Goal: Information Seeking & Learning: Learn about a topic

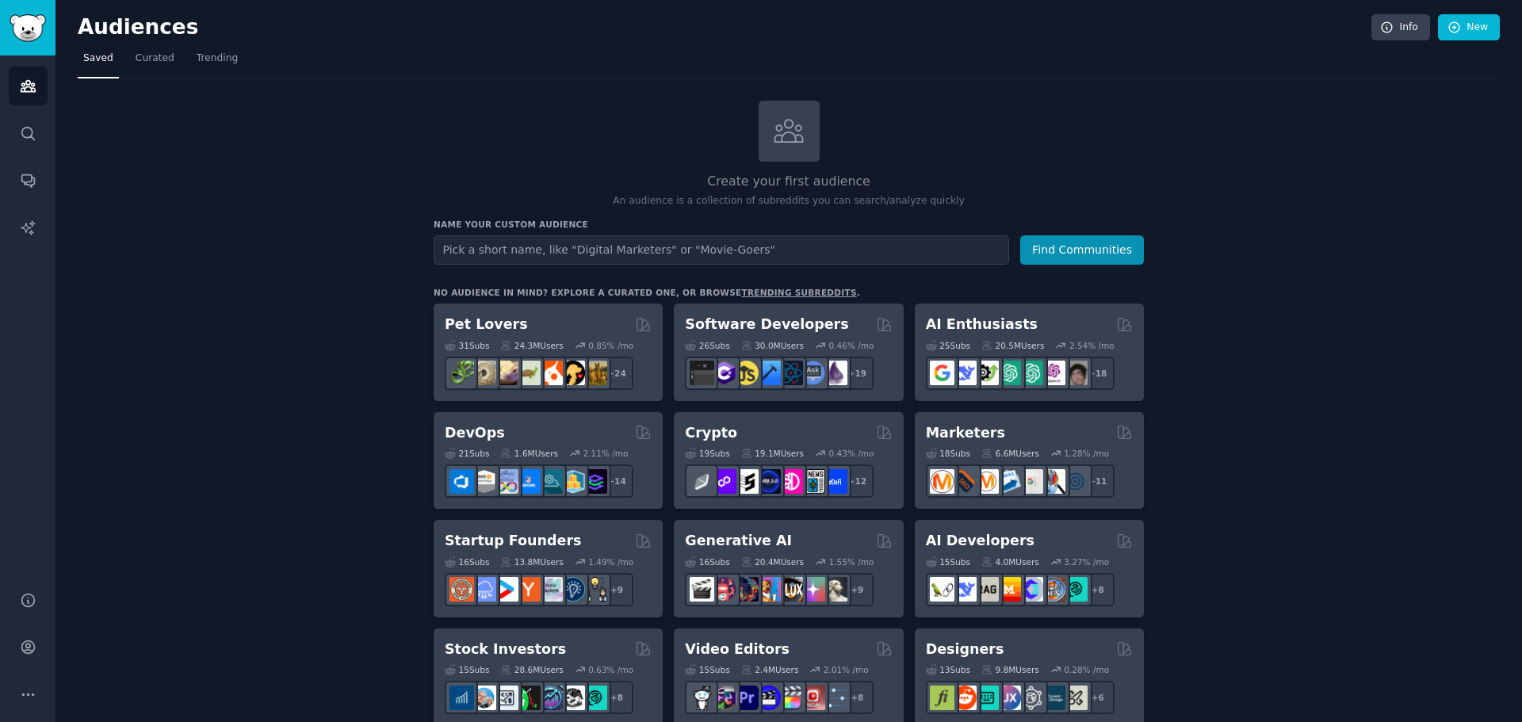
drag, startPoint x: 515, startPoint y: 320, endPoint x: 466, endPoint y: 329, distance: 49.9
click at [459, 340] on div "31 Sub s" at bounding box center [467, 345] width 44 height 11
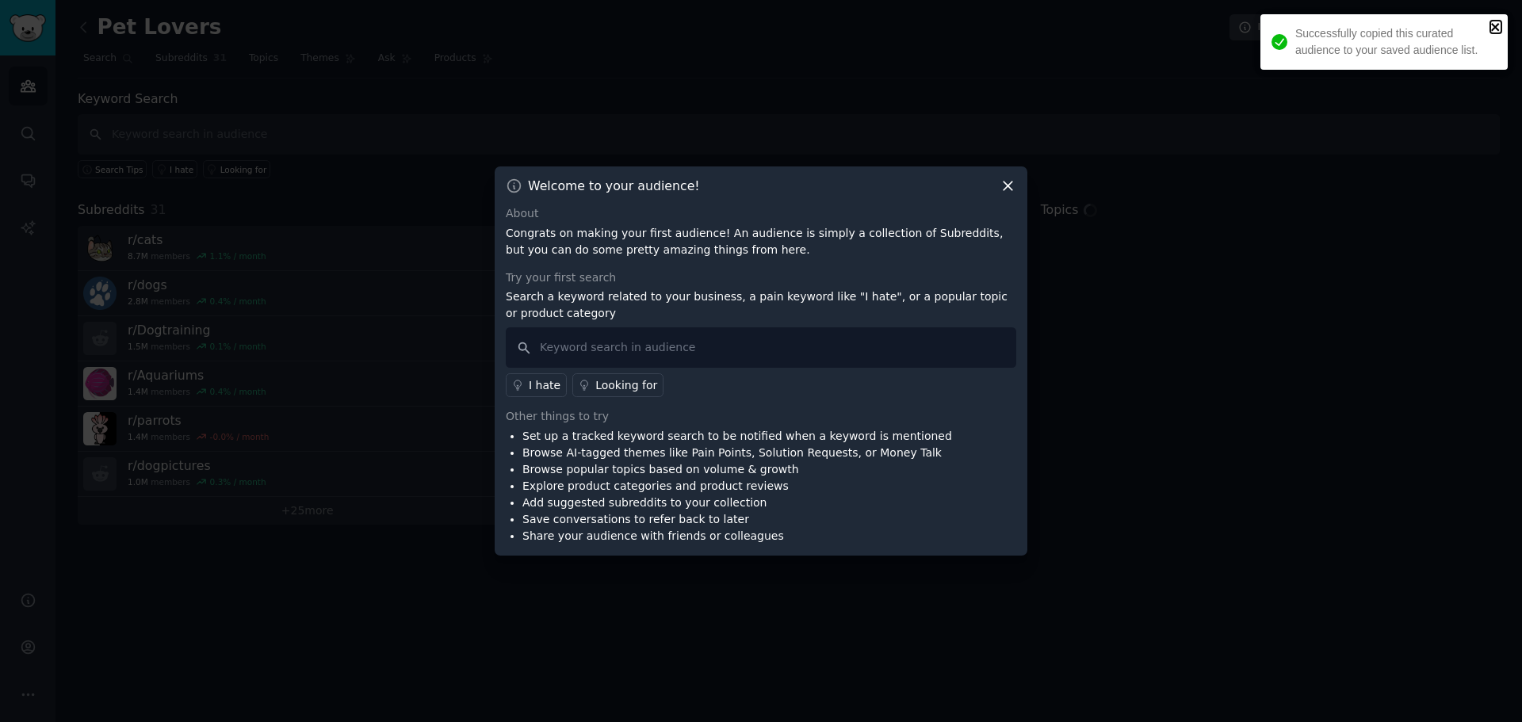
click at [1495, 27] on icon "close" at bounding box center [1495, 27] width 8 height 8
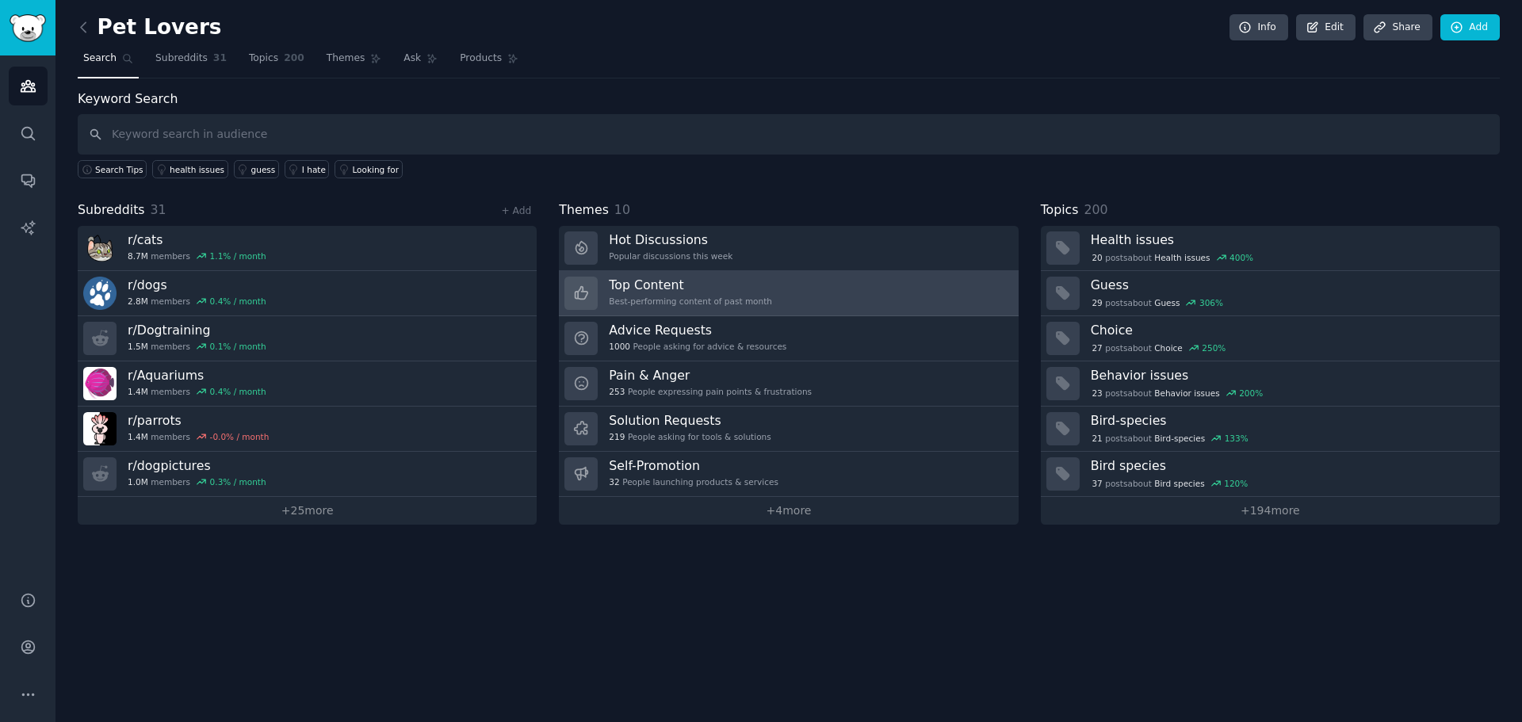
click at [735, 283] on h3 "Top Content" at bounding box center [690, 285] width 163 height 17
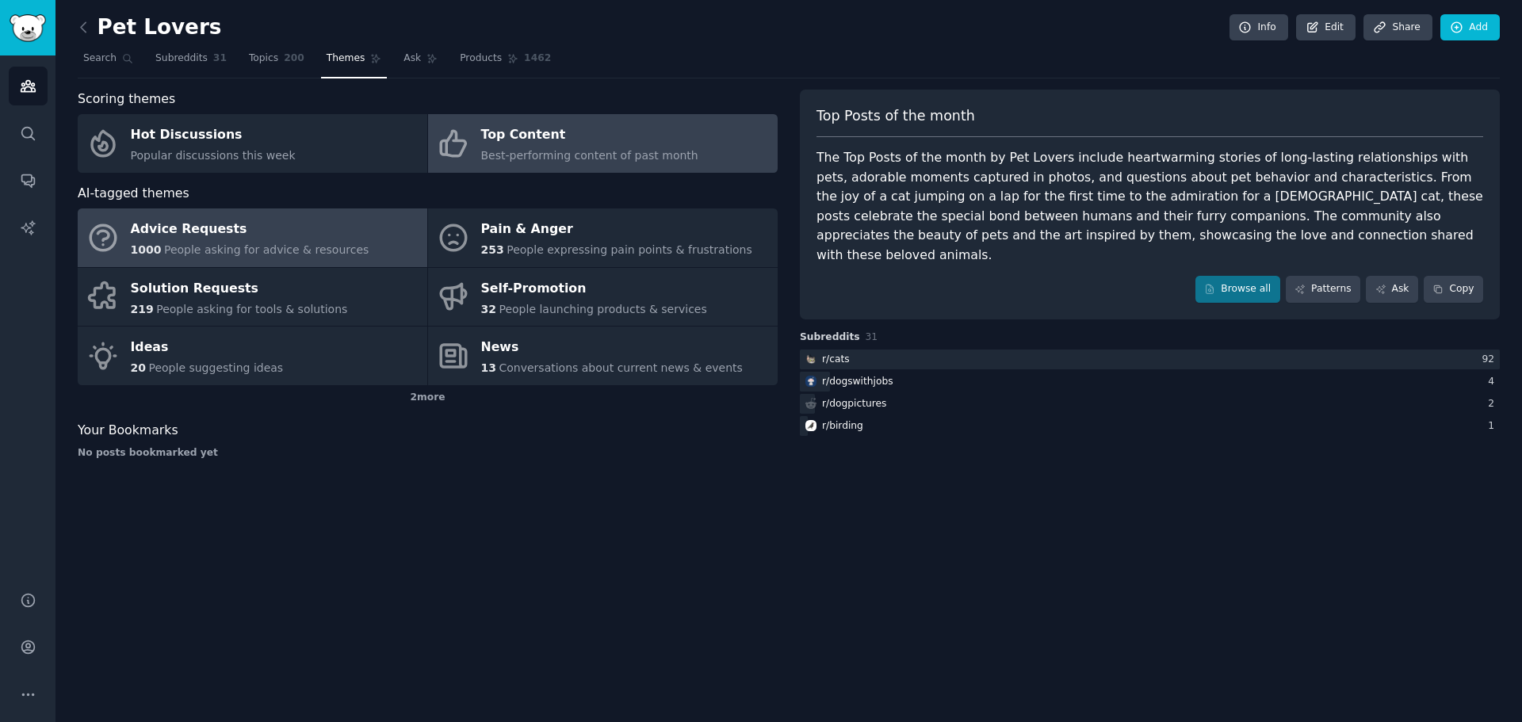
click at [325, 224] on div "Advice Requests" at bounding box center [250, 229] width 239 height 25
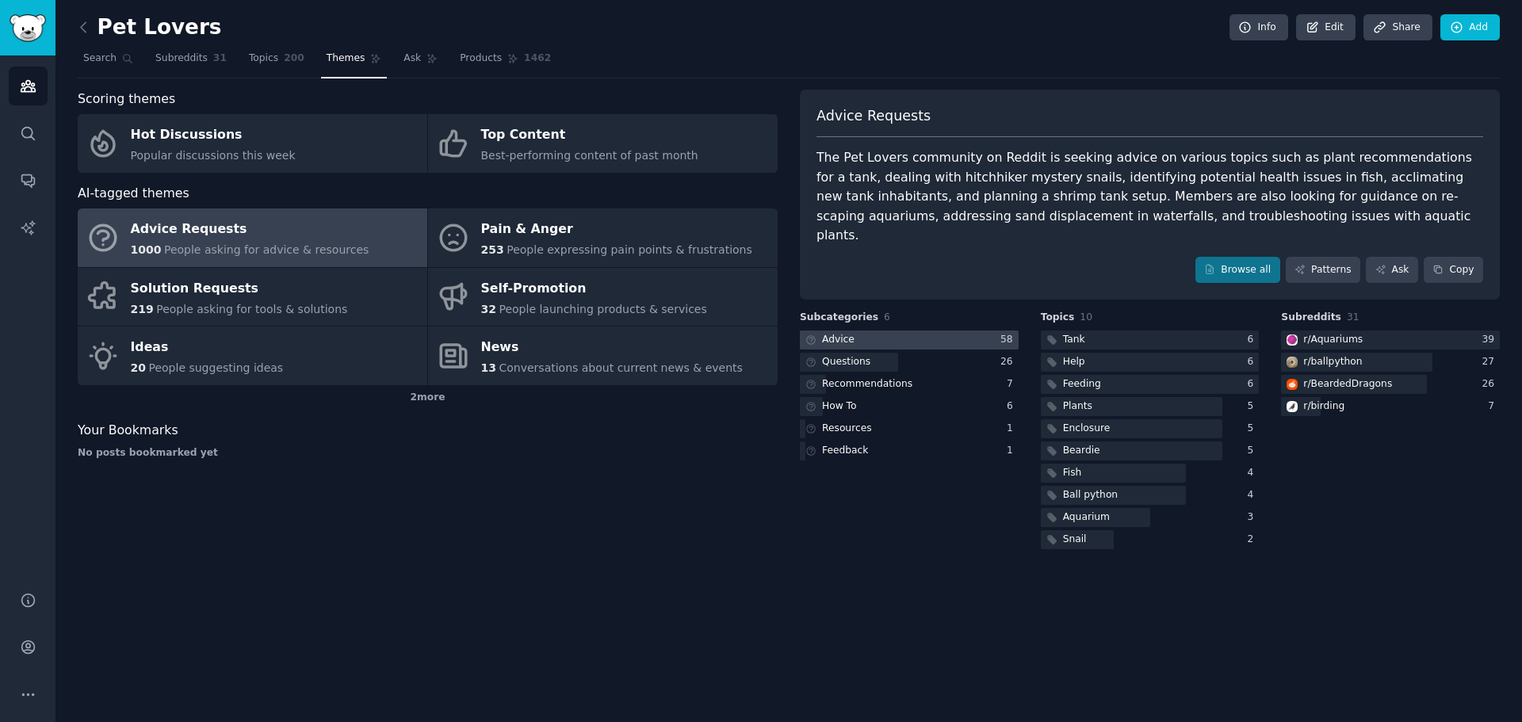
click at [902, 331] on div at bounding box center [909, 341] width 219 height 20
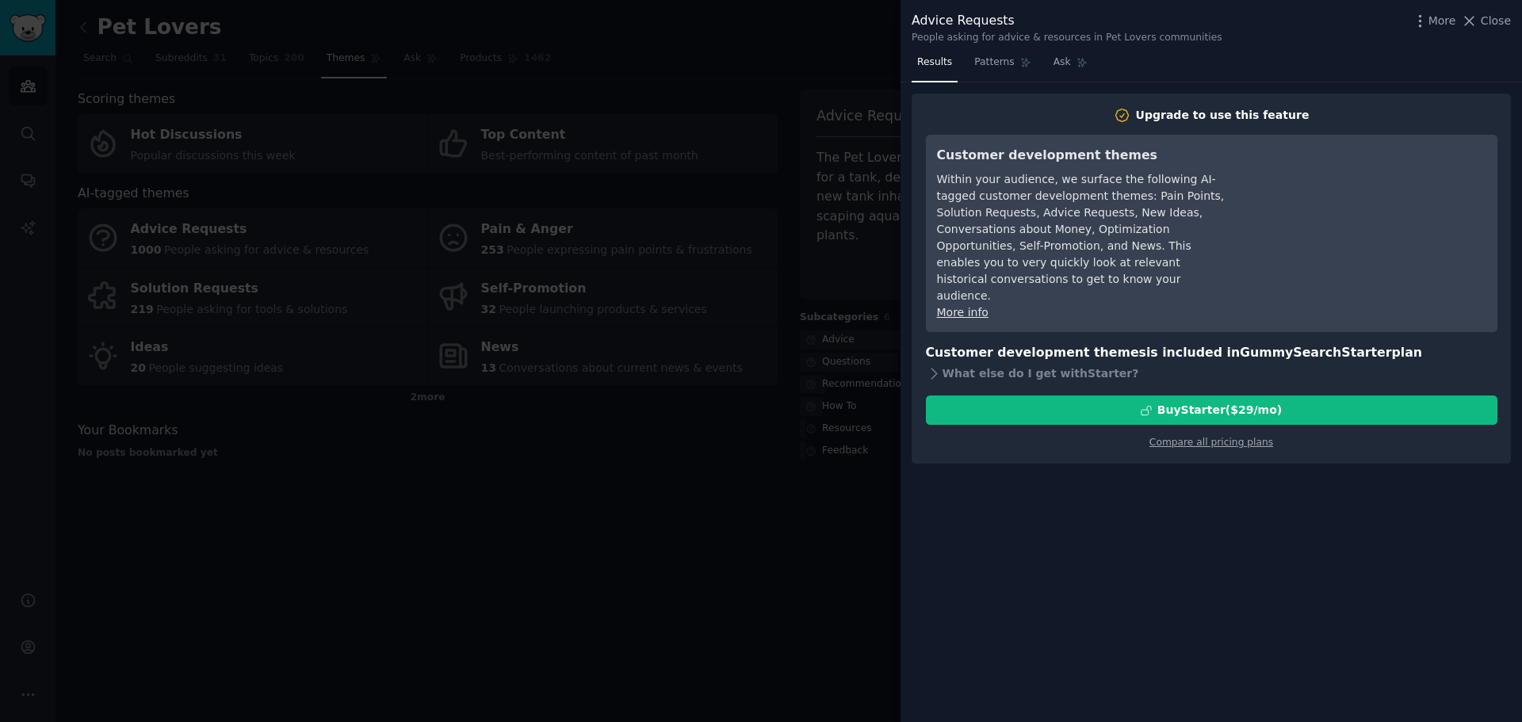
drag, startPoint x: 770, startPoint y: 178, endPoint x: 759, endPoint y: 168, distance: 14.6
click at [769, 178] on div at bounding box center [761, 361] width 1522 height 722
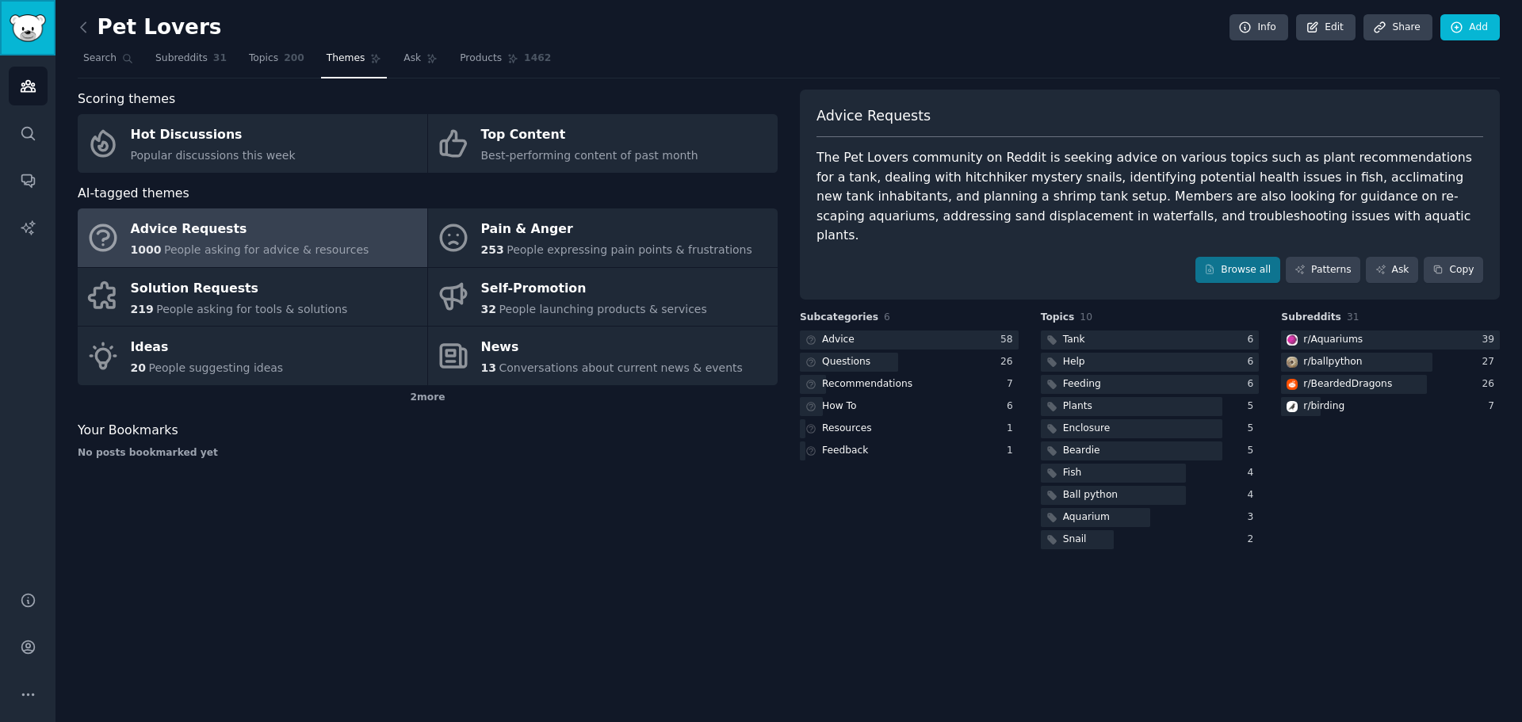
click at [36, 27] on img "Sidebar" at bounding box center [28, 28] width 36 height 28
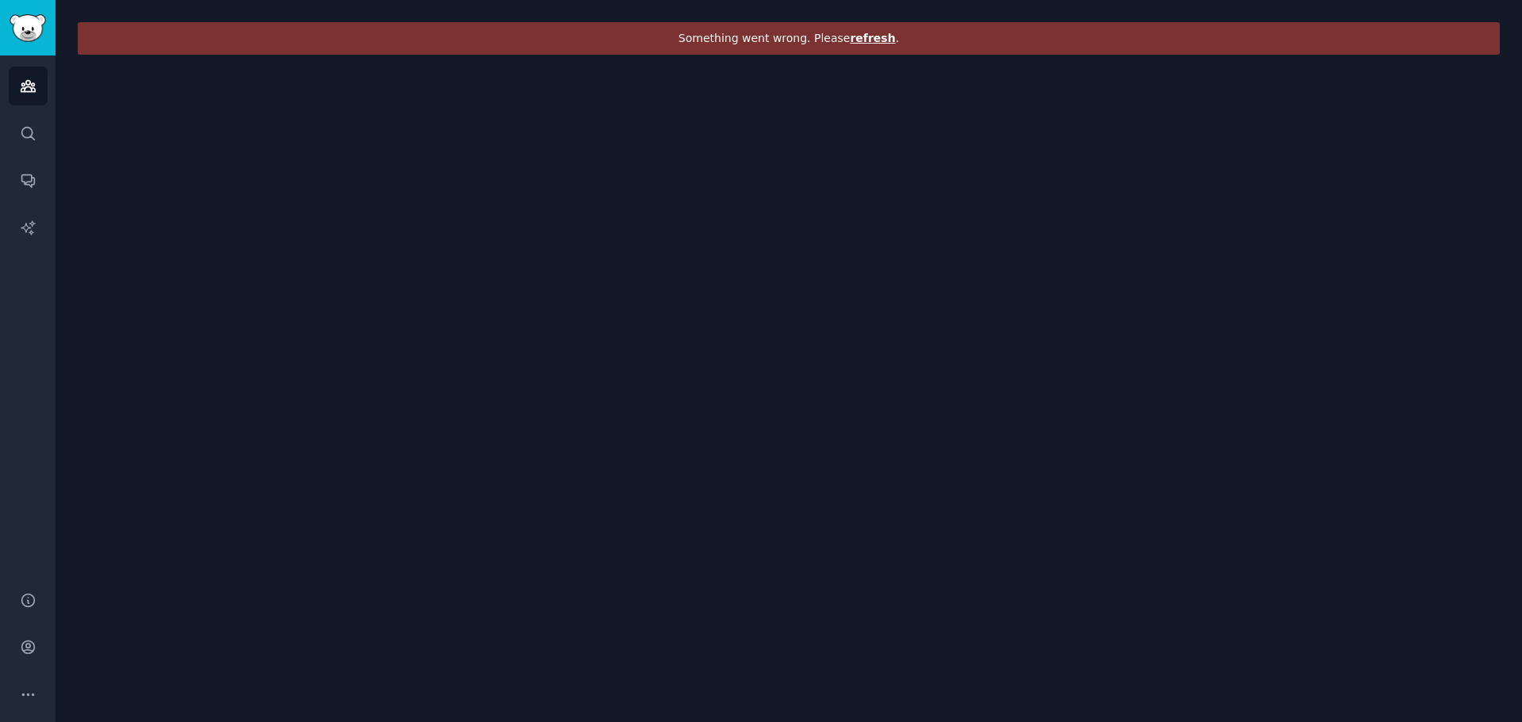
click at [877, 39] on span "refresh" at bounding box center [872, 38] width 45 height 13
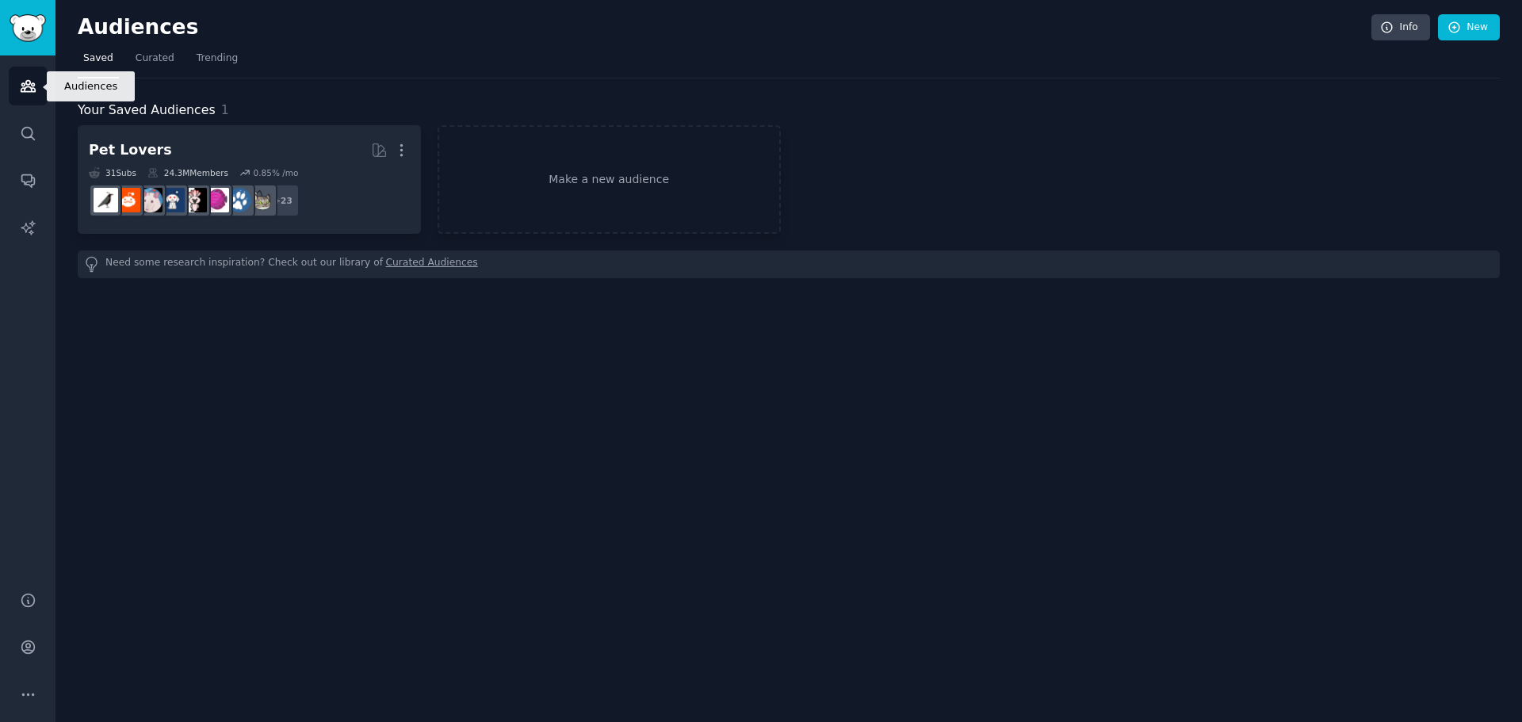
click at [24, 86] on icon "Sidebar" at bounding box center [28, 86] width 14 height 11
click at [219, 52] on span "Trending" at bounding box center [217, 59] width 41 height 14
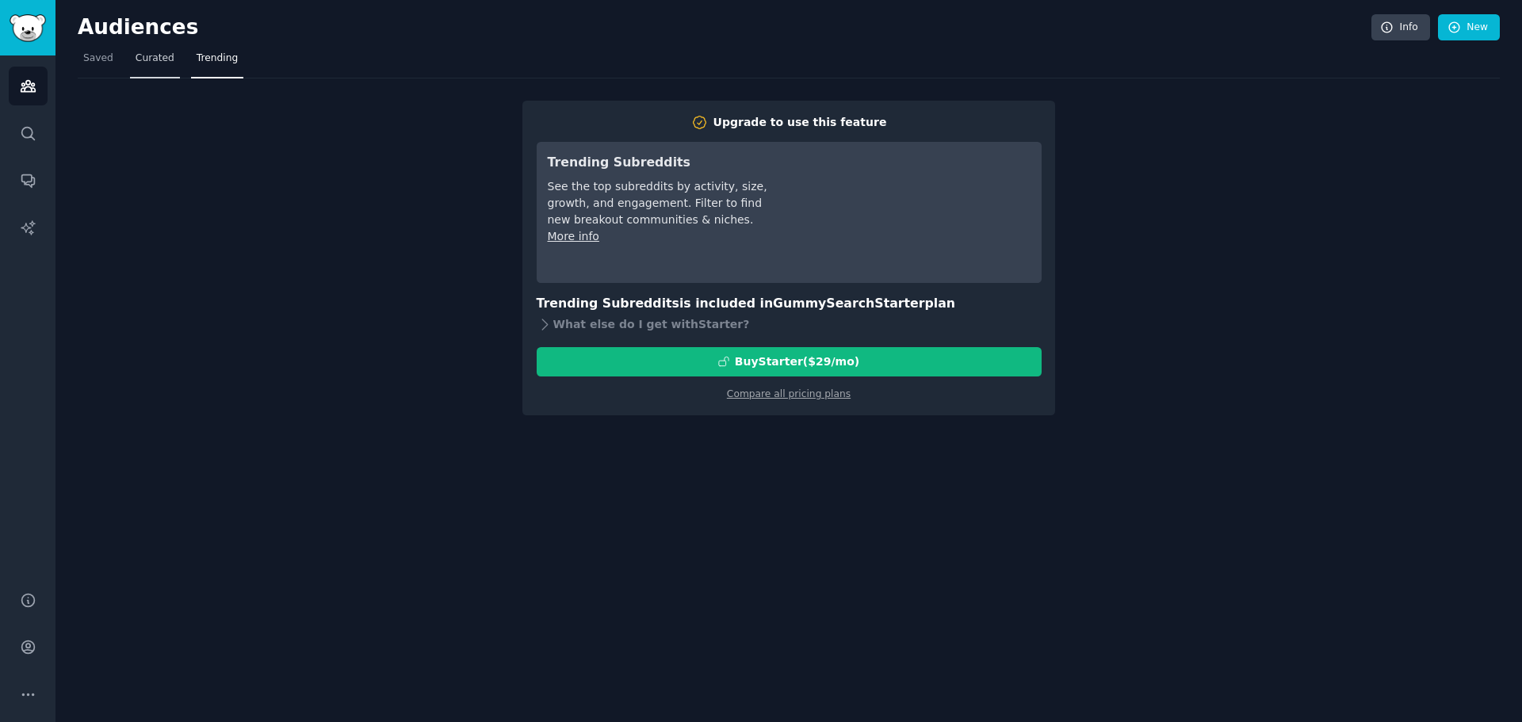
click at [166, 52] on span "Curated" at bounding box center [155, 59] width 39 height 14
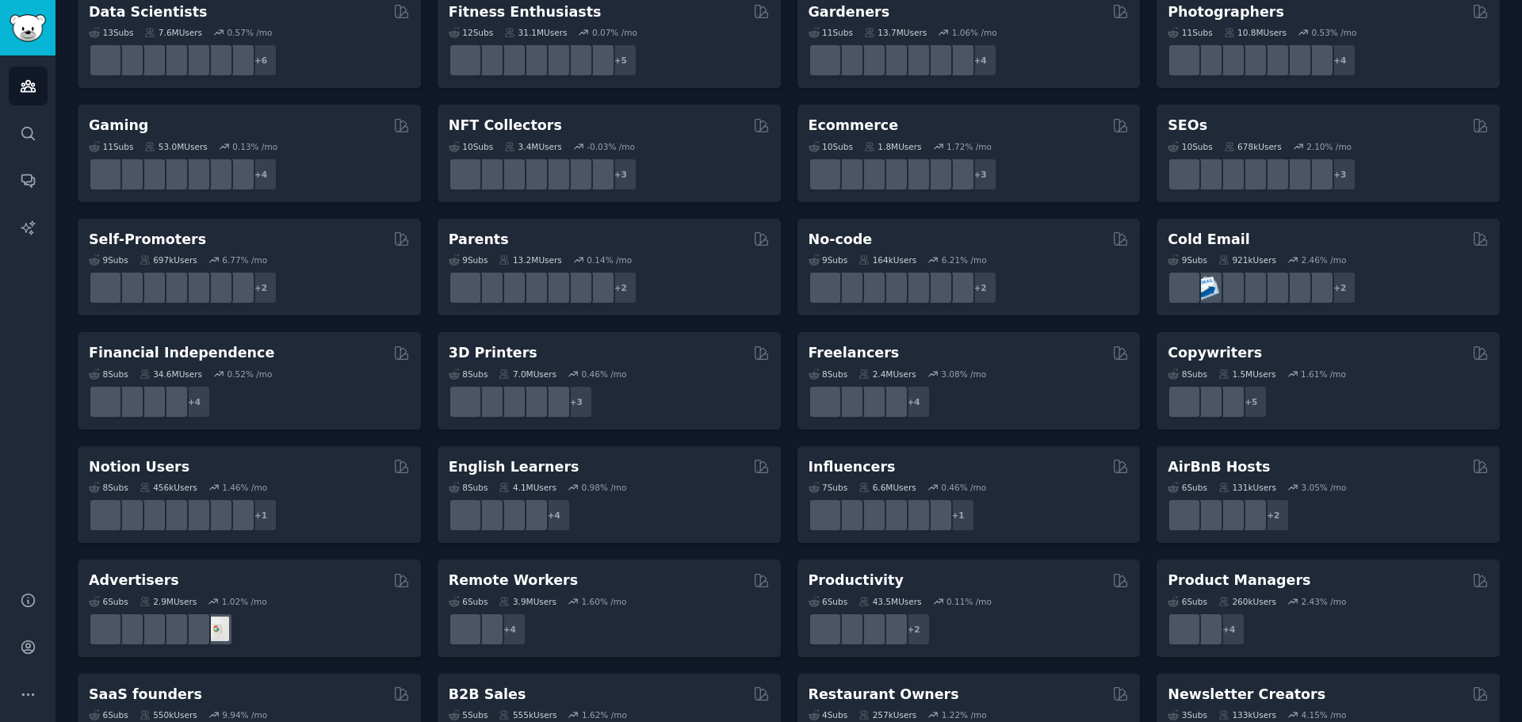
scroll to position [546, 0]
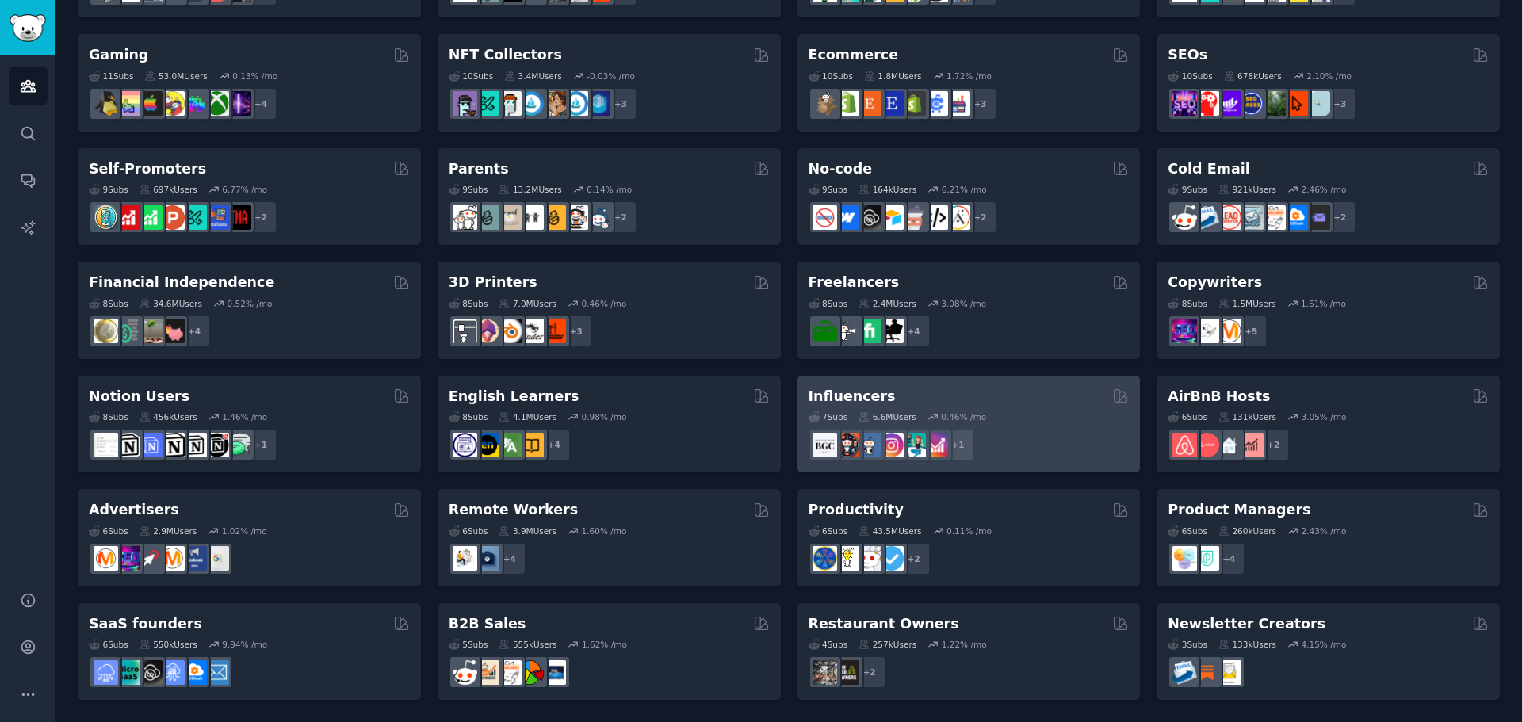
click at [1021, 411] on div "7 Sub s 6.6M Users 0.46 % /mo + 1" at bounding box center [969, 433] width 321 height 55
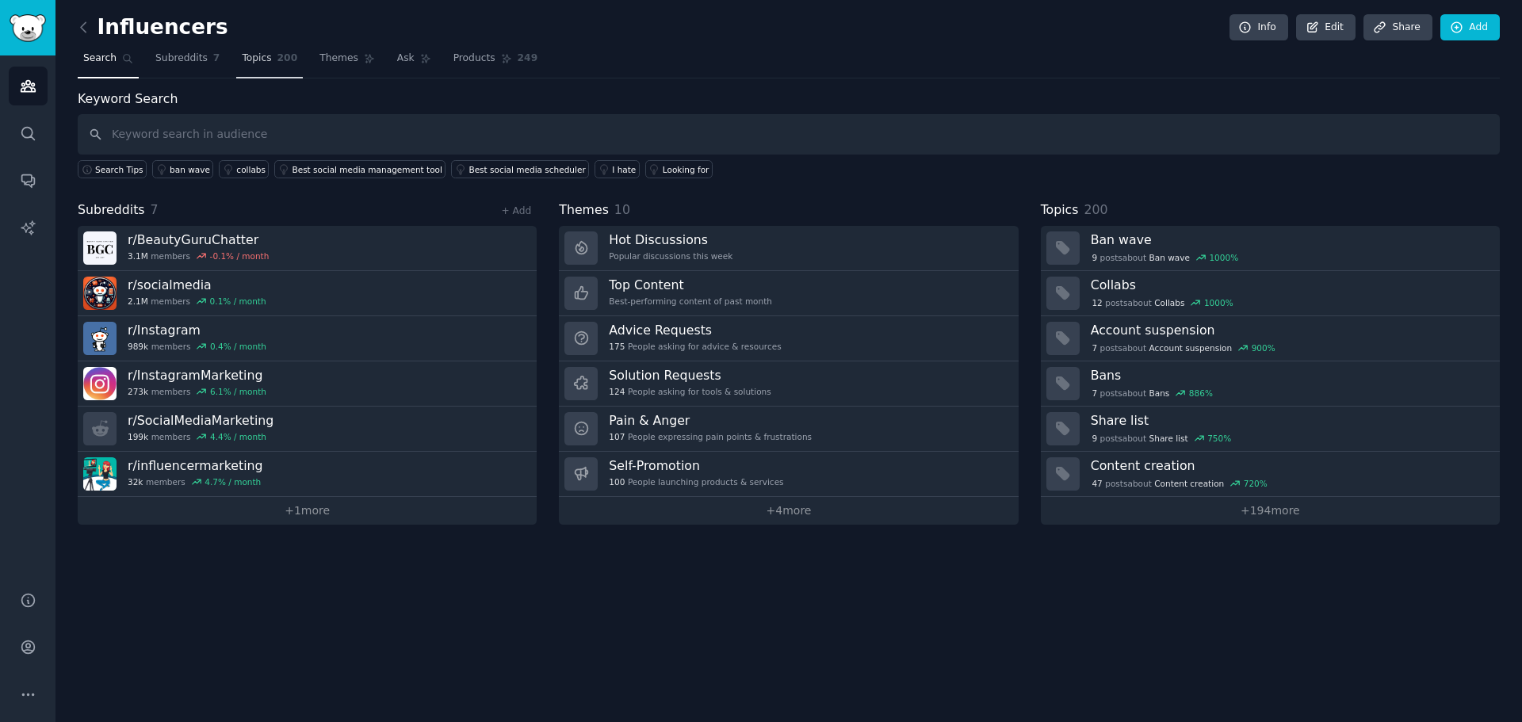
click at [284, 62] on link "Topics 200" at bounding box center [269, 62] width 67 height 33
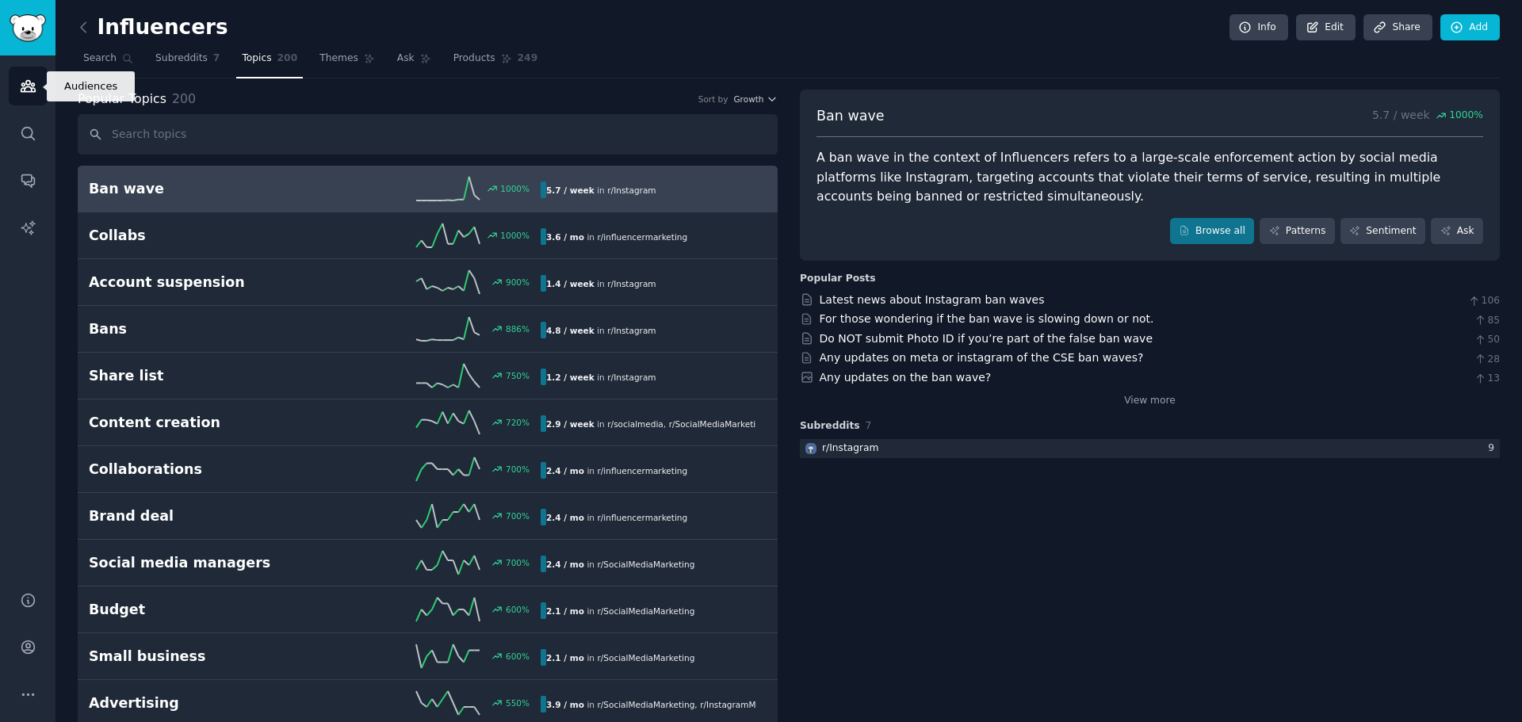
click at [23, 77] on link "Audiences" at bounding box center [28, 86] width 39 height 39
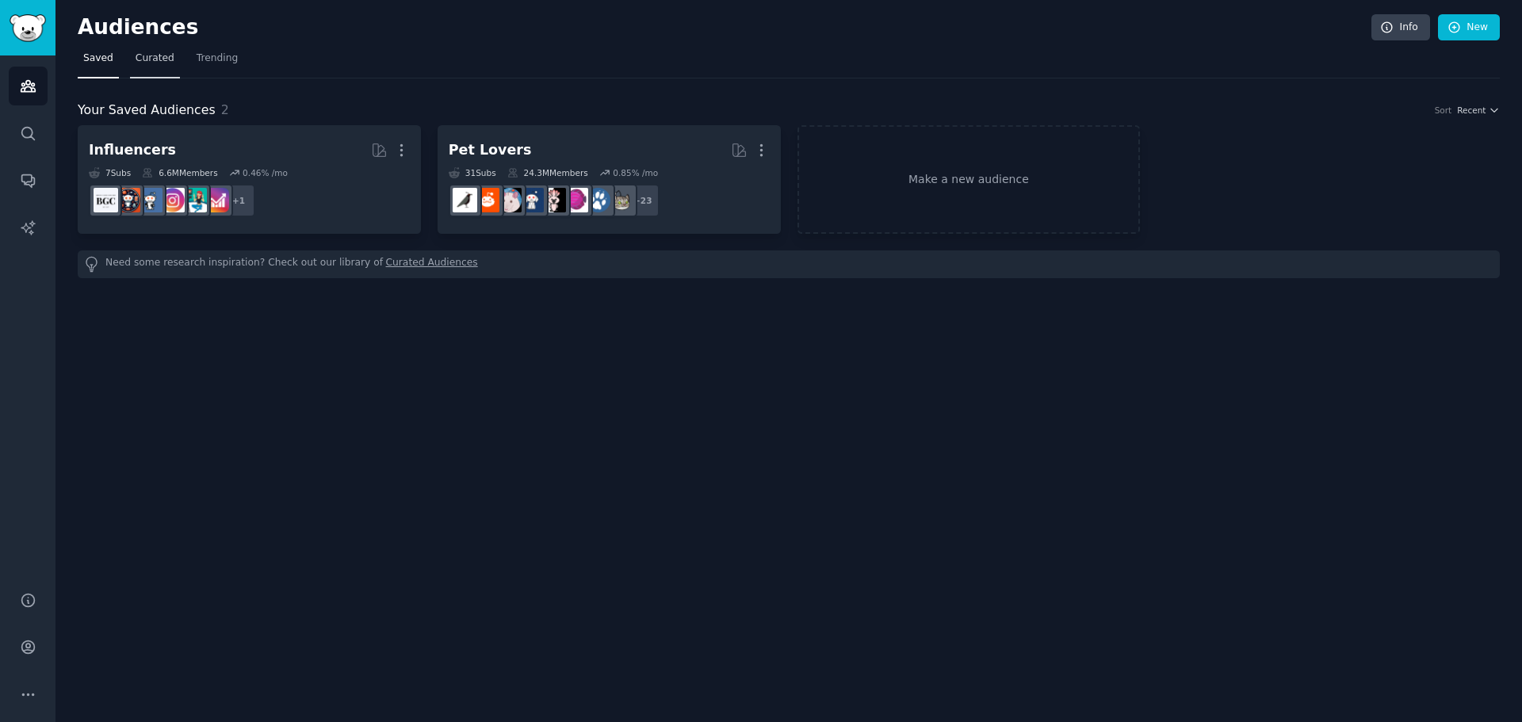
click at [164, 60] on span "Curated" at bounding box center [155, 59] width 39 height 14
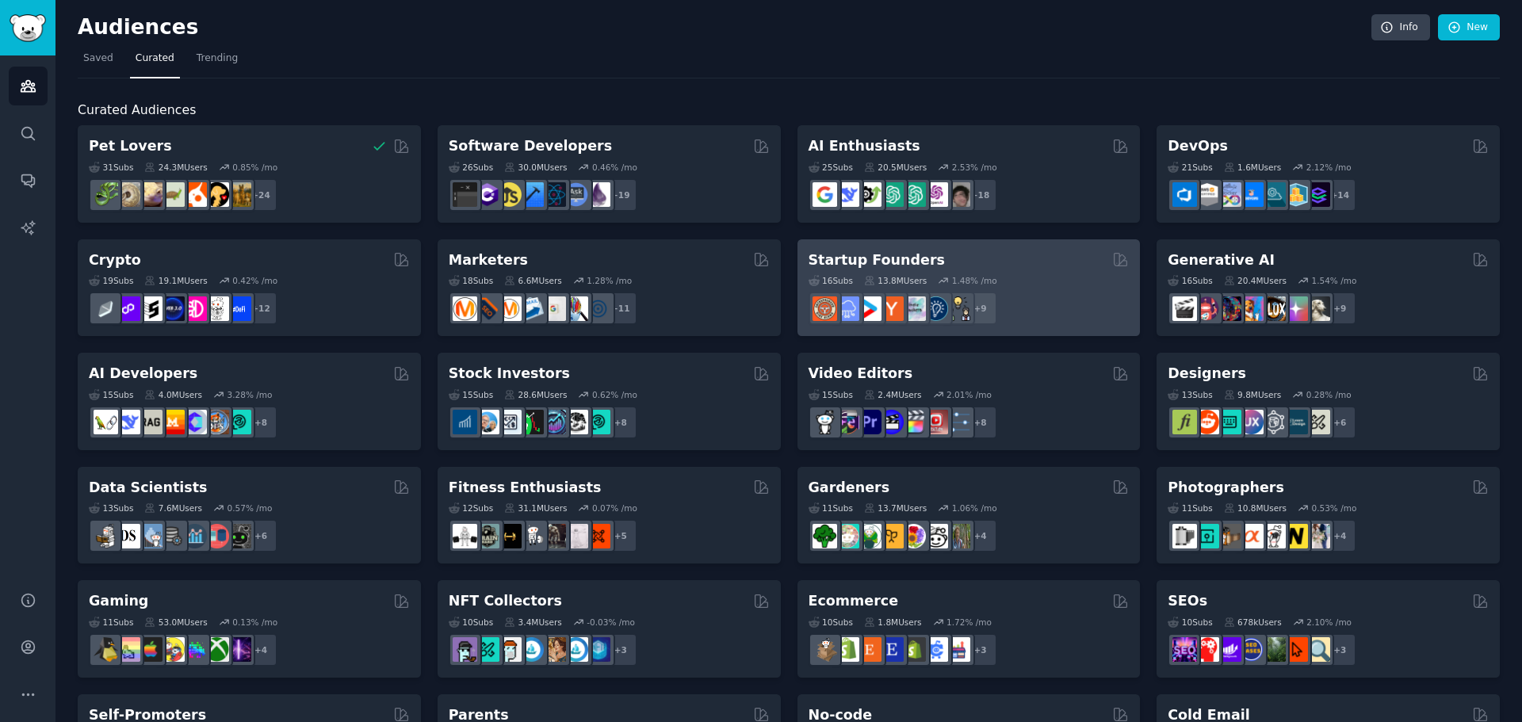
click at [1020, 254] on div "Startup Founders" at bounding box center [969, 260] width 321 height 20
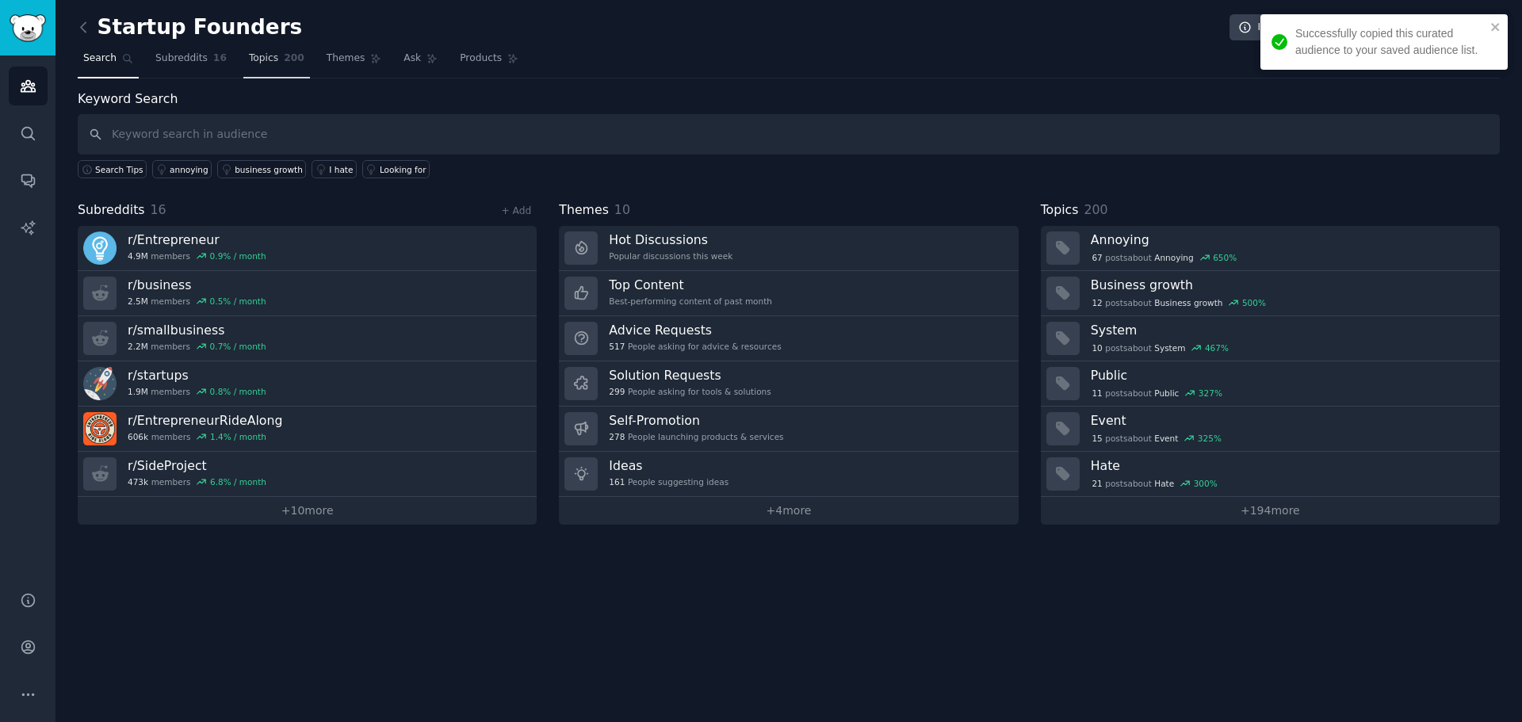
click at [265, 48] on link "Topics 200" at bounding box center [276, 62] width 67 height 33
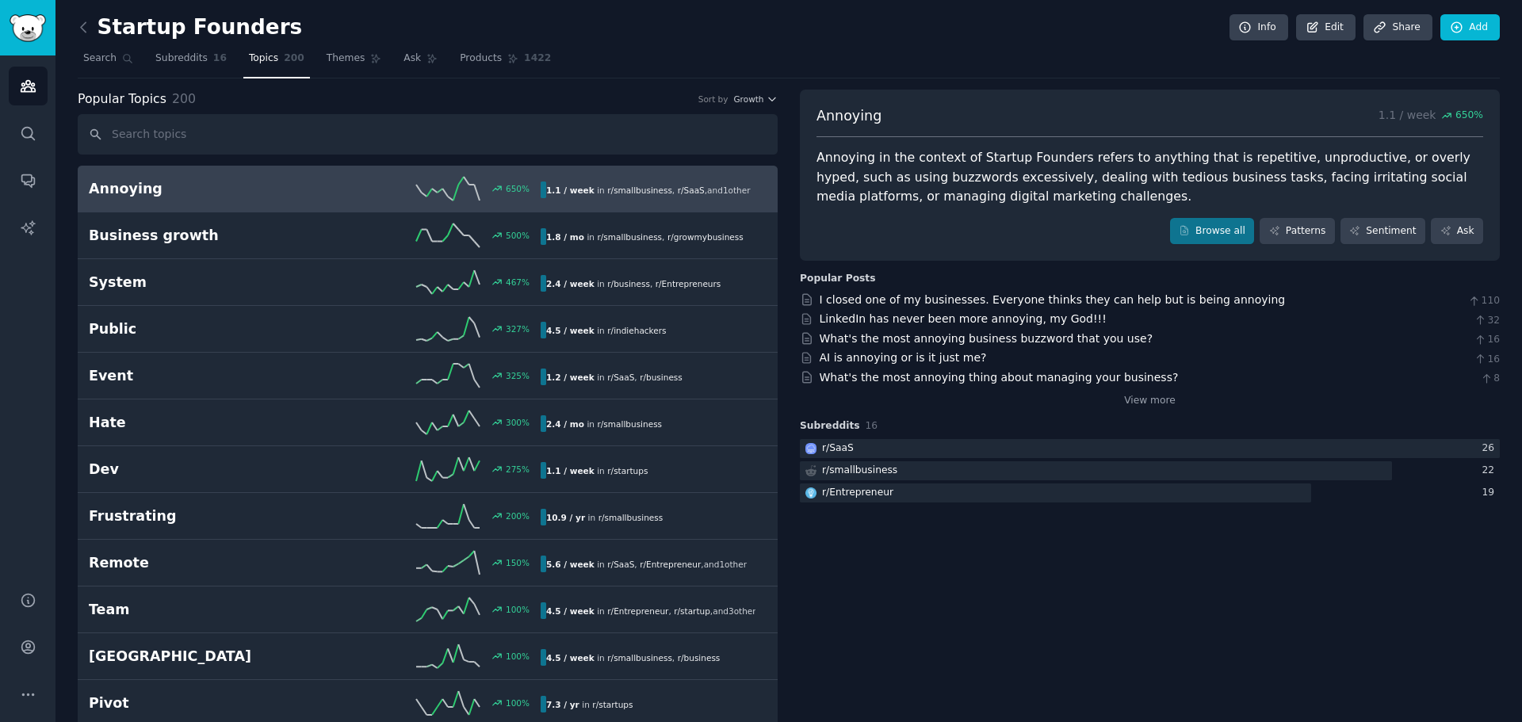
click at [23, 90] on icon "Sidebar" at bounding box center [28, 86] width 17 height 17
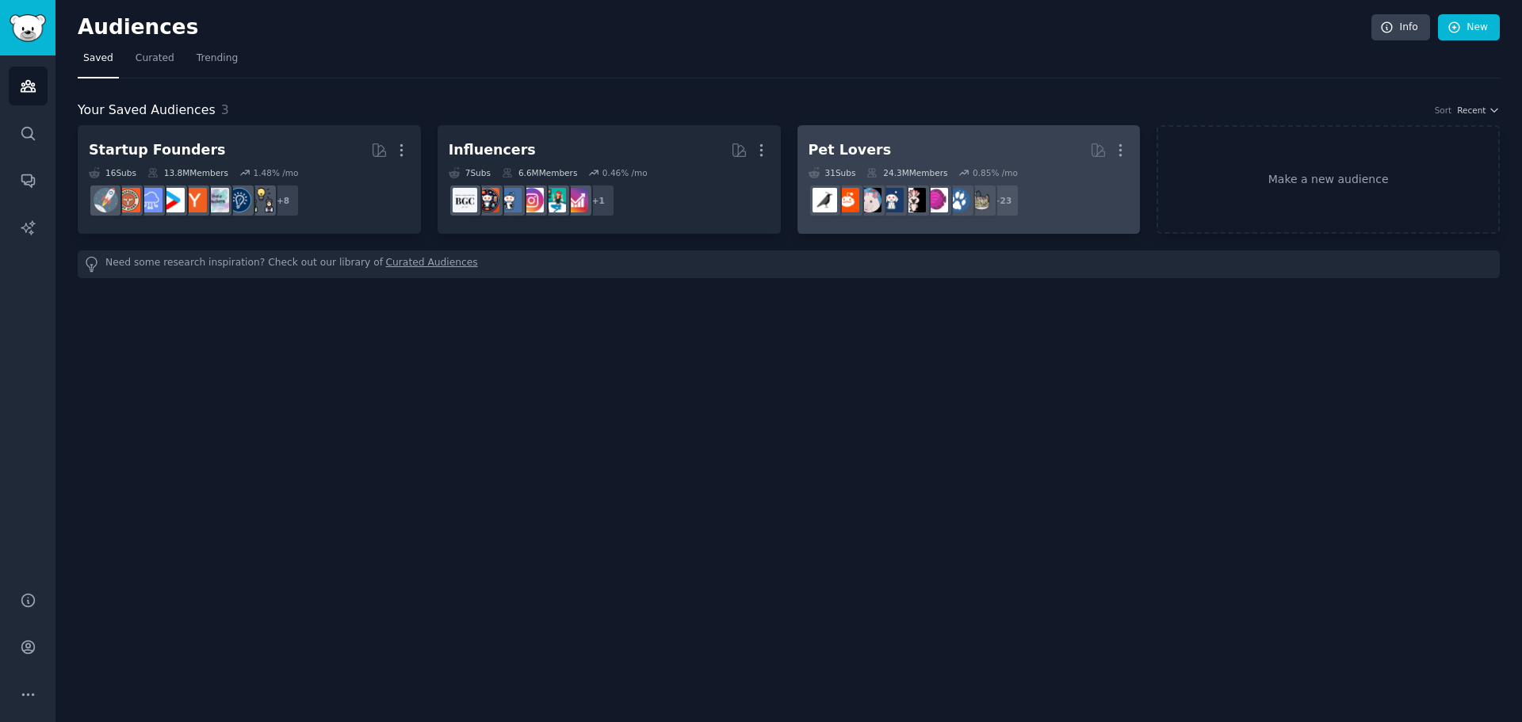
click at [906, 145] on h2 "Pet Lovers More" at bounding box center [969, 150] width 321 height 28
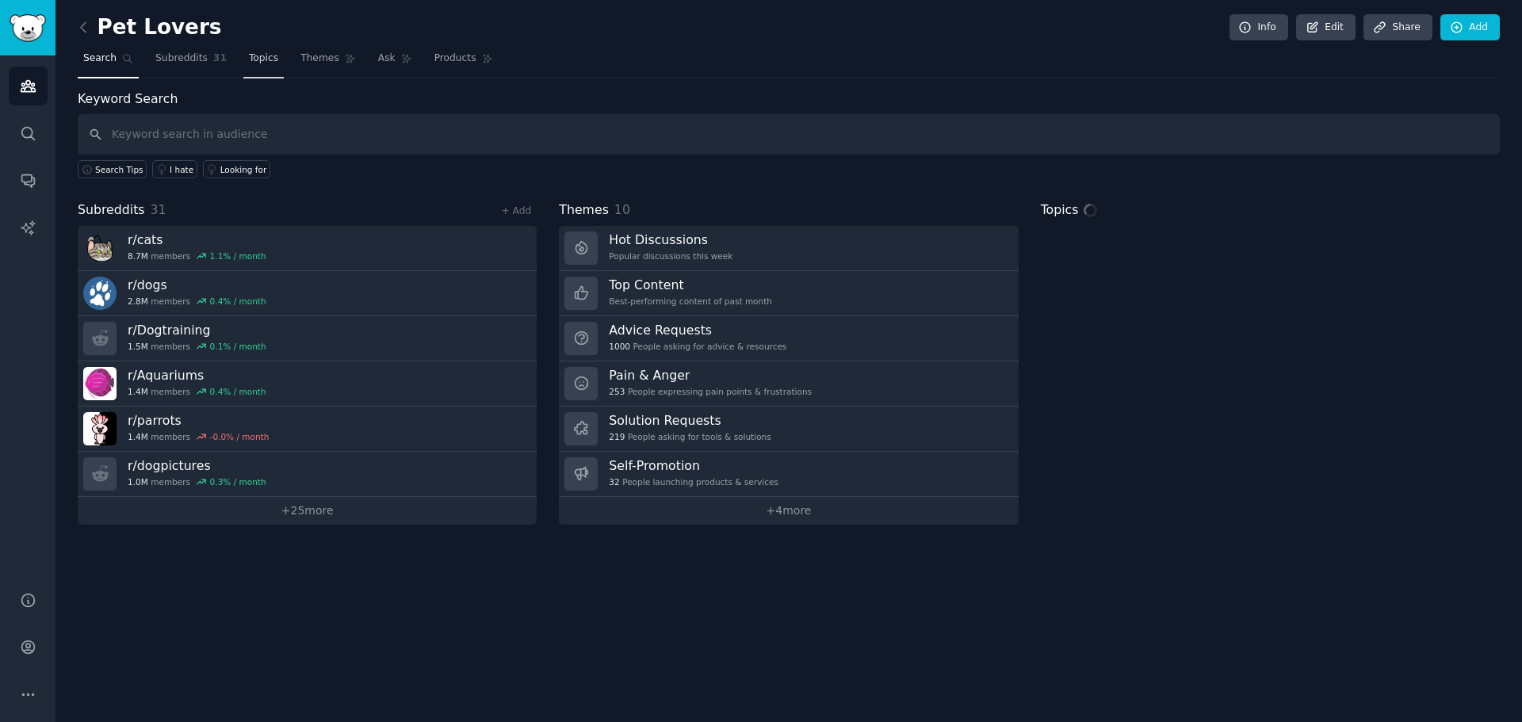
click at [243, 56] on link "Topics" at bounding box center [263, 62] width 40 height 33
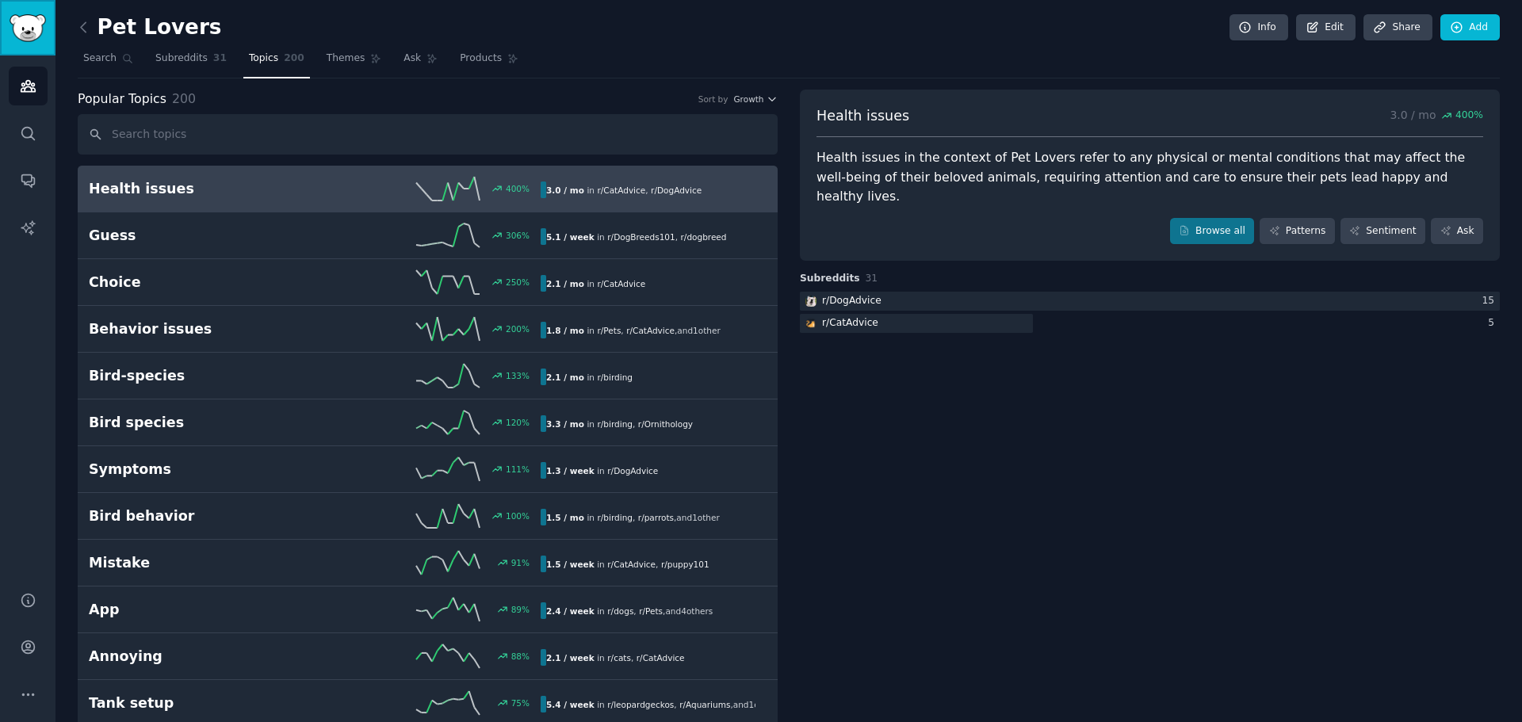
click at [27, 24] on img "Sidebar" at bounding box center [28, 28] width 36 height 28
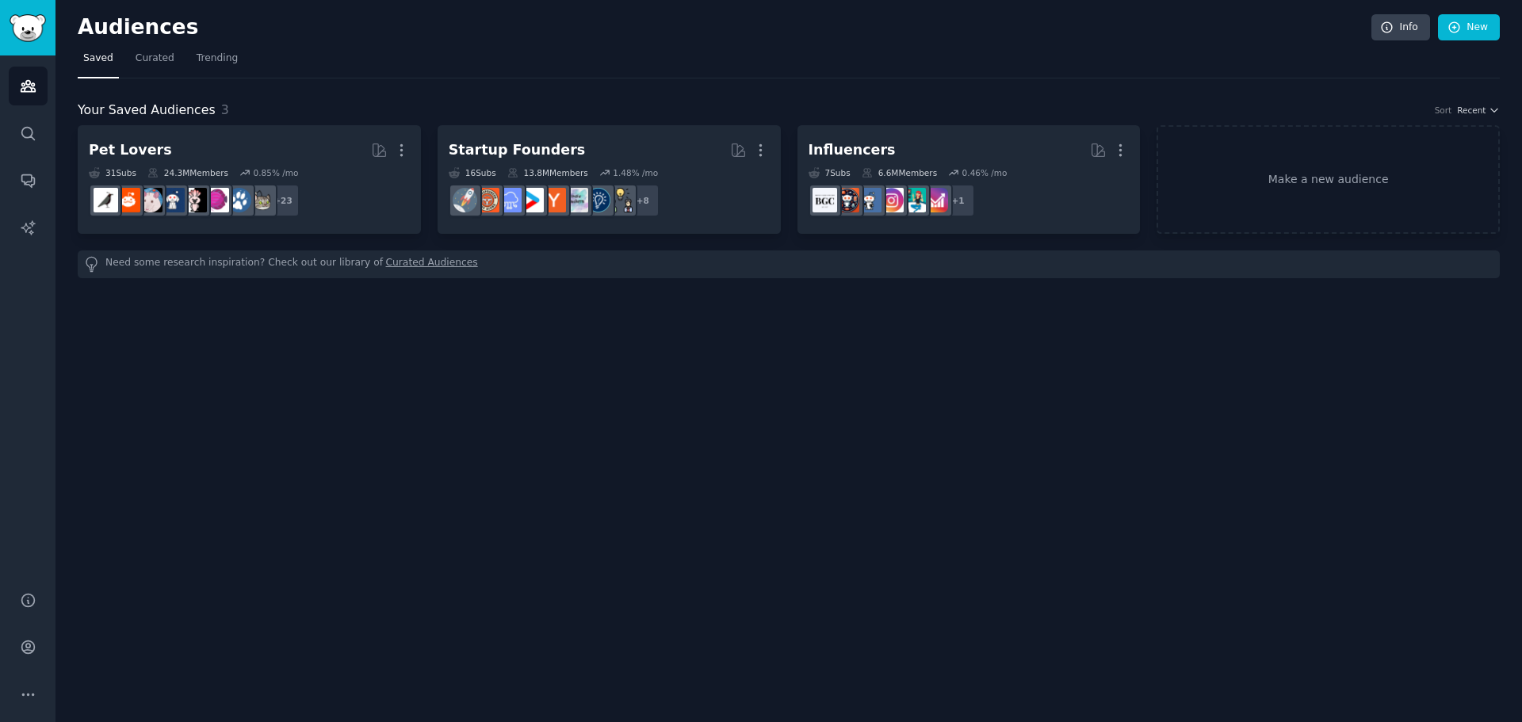
drag, startPoint x: 264, startPoint y: 0, endPoint x: 609, endPoint y: 423, distance: 546.0
click at [606, 447] on div "Audiences Info New Saved Curated Trending Your Saved Audiences 3 Sort Recent Pe…" at bounding box center [788, 361] width 1467 height 722
